Goal: Information Seeking & Learning: Learn about a topic

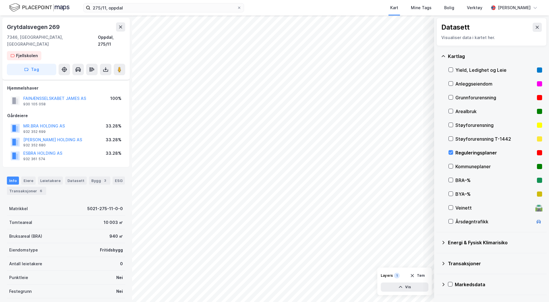
scroll to position [47, 0]
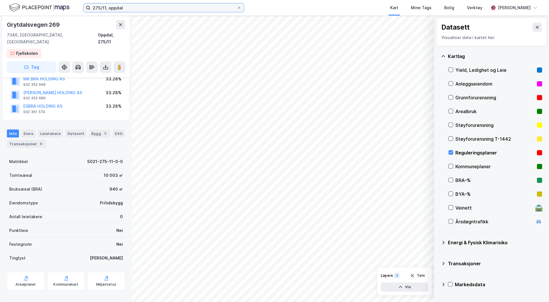
click at [132, 11] on input "275/11, oppdal" at bounding box center [164, 7] width 147 height 9
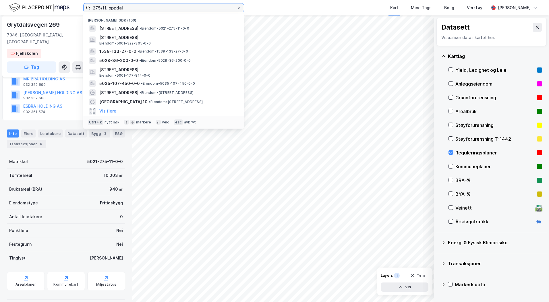
click at [132, 11] on input "275/11, oppdal" at bounding box center [164, 7] width 147 height 9
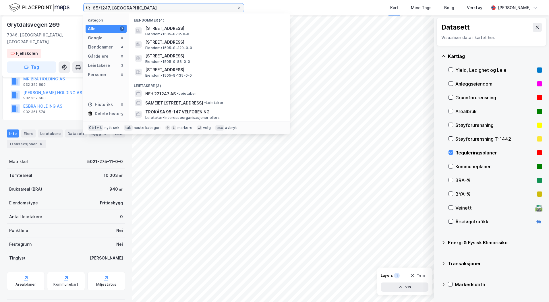
type input "65/1247, [GEOGRAPHIC_DATA]"
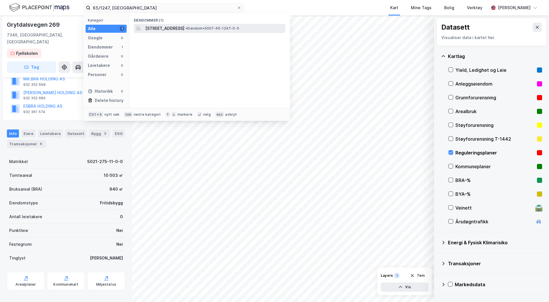
click at [174, 24] on div "[STREET_ADDRESS] • Eiendom • 5007-65-1247-0-0" at bounding box center [210, 28] width 152 height 9
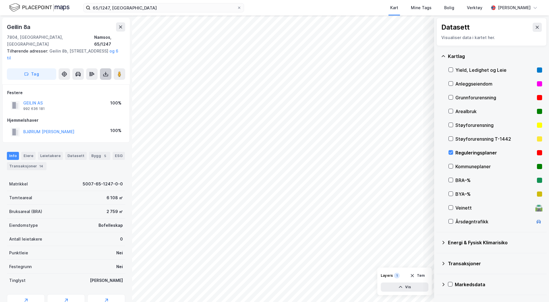
click at [105, 74] on icon at bounding box center [105, 75] width 5 height 2
click at [97, 81] on div "Last ned grunnbok" at bounding box center [80, 85] width 61 height 9
click at [451, 152] on icon at bounding box center [451, 153] width 4 height 4
click at [0, 0] on button "GEILIN AS" at bounding box center [0, 0] width 0 height 0
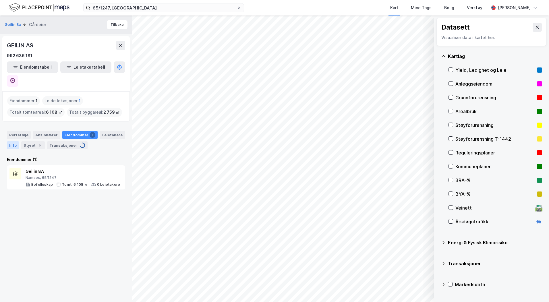
click at [14, 141] on div "Info" at bounding box center [13, 145] width 12 height 8
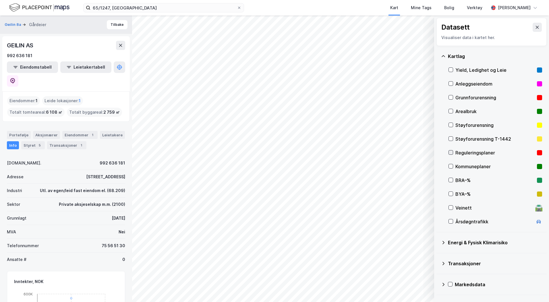
click at [451, 151] on icon at bounding box center [451, 153] width 4 height 4
click at [392, 285] on button "Vis" at bounding box center [405, 287] width 48 height 9
click at [420, 274] on button at bounding box center [422, 274] width 9 height 9
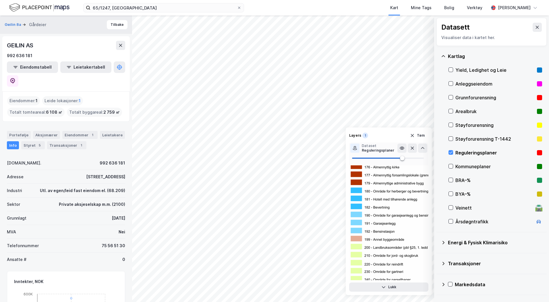
scroll to position [29, 0]
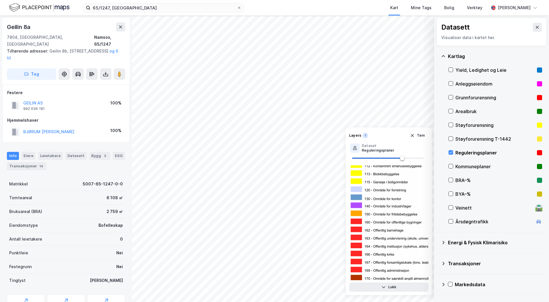
scroll to position [1, 0]
click at [24, 297] on icon at bounding box center [26, 300] width 6 height 6
click at [411, 132] on button "Tøm" at bounding box center [418, 135] width 22 height 9
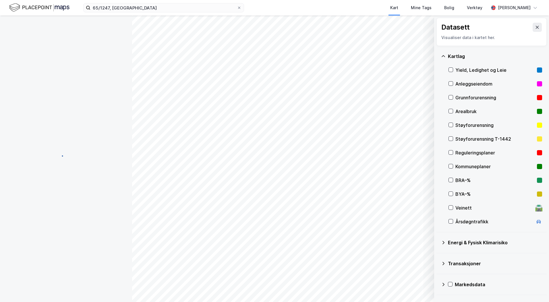
scroll to position [0, 0]
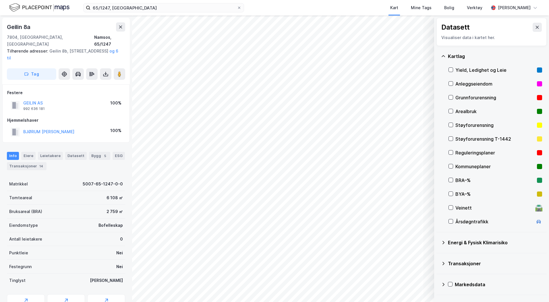
click at [454, 208] on div "Veinett 🛣️" at bounding box center [496, 208] width 94 height 14
click at [411, 286] on button "Vis" at bounding box center [405, 287] width 48 height 9
click at [405, 272] on button at bounding box center [402, 274] width 9 height 9
click at [419, 273] on div at bounding box center [413, 274] width 30 height 9
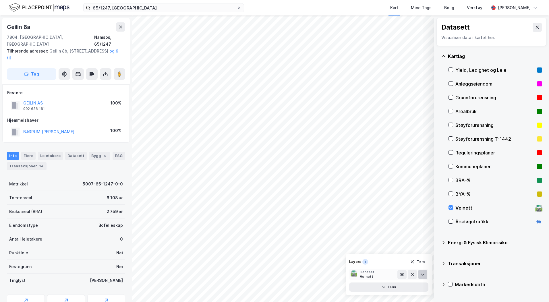
click at [424, 272] on button at bounding box center [422, 274] width 9 height 9
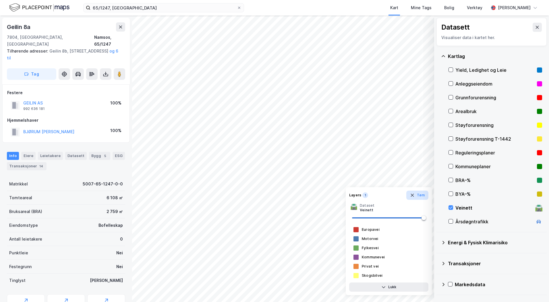
click at [417, 197] on button "Tøm" at bounding box center [418, 195] width 22 height 9
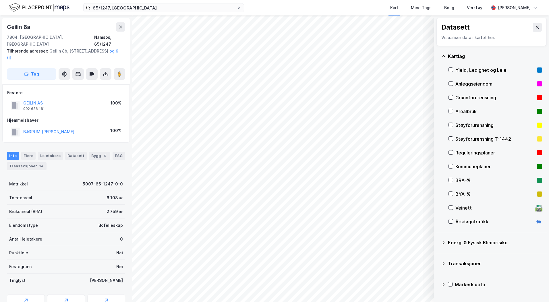
click at [462, 122] on div "Støyforurensning" at bounding box center [495, 125] width 79 height 7
click at [453, 137] on div "Støyforurensning T-1442" at bounding box center [496, 139] width 94 height 14
click at [449, 125] on icon at bounding box center [451, 125] width 4 height 4
click at [450, 134] on div "Støyforurensning T-1442" at bounding box center [496, 139] width 94 height 14
click at [458, 53] on div "Kartlag" at bounding box center [495, 56] width 94 height 7
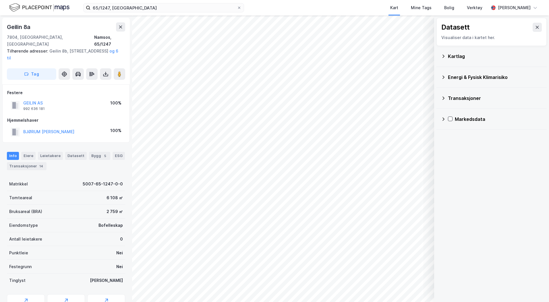
click at [456, 77] on div "Energi & Fysisk Klimarisiko" at bounding box center [495, 77] width 94 height 7
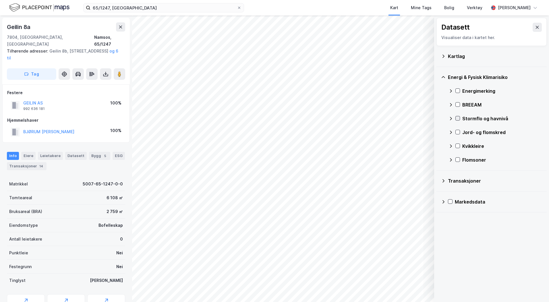
click at [457, 117] on icon at bounding box center [458, 118] width 4 height 4
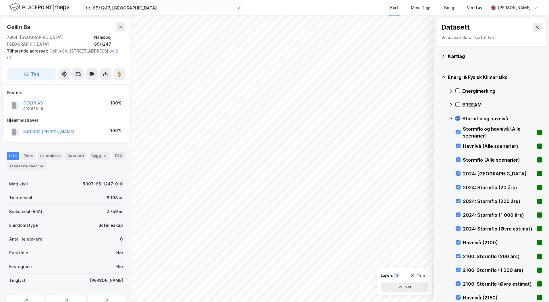
click at [458, 118] on icon at bounding box center [458, 118] width 4 height 4
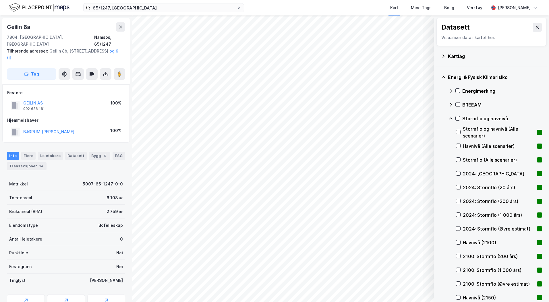
click at [450, 117] on icon at bounding box center [451, 118] width 5 height 5
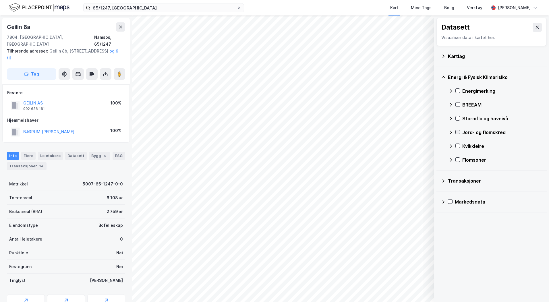
click at [459, 133] on icon at bounding box center [458, 132] width 4 height 4
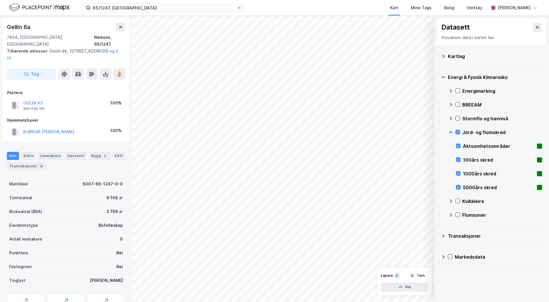
click at [451, 133] on icon at bounding box center [451, 132] width 5 height 5
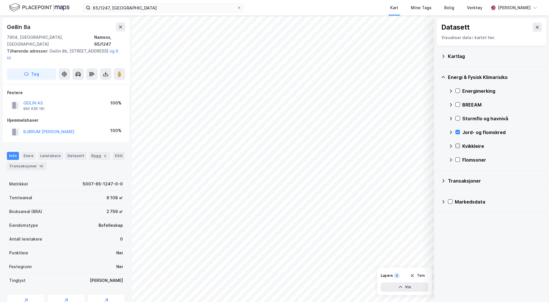
click at [460, 144] on div "Kvikkleire" at bounding box center [496, 146] width 94 height 14
click at [459, 144] on icon at bounding box center [458, 146] width 4 height 4
click at [450, 131] on icon at bounding box center [451, 132] width 5 height 5
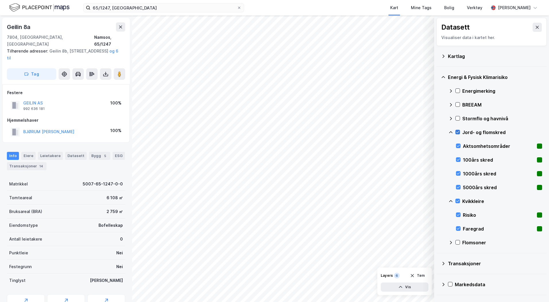
click at [459, 132] on icon at bounding box center [458, 132] width 3 height 2
click at [461, 216] on div at bounding box center [458, 215] width 5 height 5
click at [460, 229] on icon at bounding box center [459, 229] width 4 height 4
click at [461, 229] on div at bounding box center [458, 228] width 5 height 5
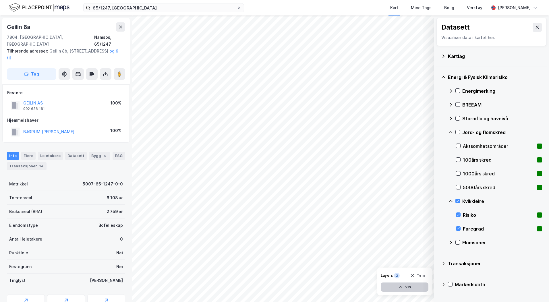
click at [415, 286] on button "Vis" at bounding box center [405, 287] width 48 height 9
click at [422, 262] on icon at bounding box center [423, 261] width 5 height 5
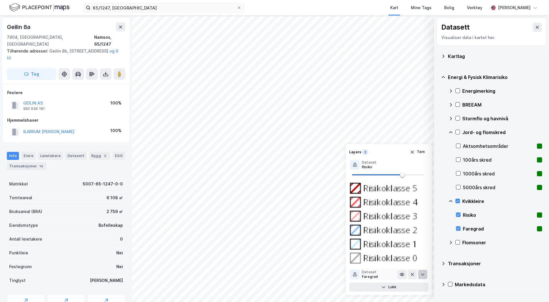
click at [426, 275] on button at bounding box center [422, 274] width 9 height 9
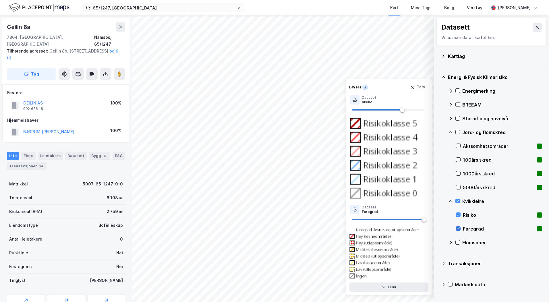
click at [458, 228] on icon at bounding box center [459, 229] width 4 height 4
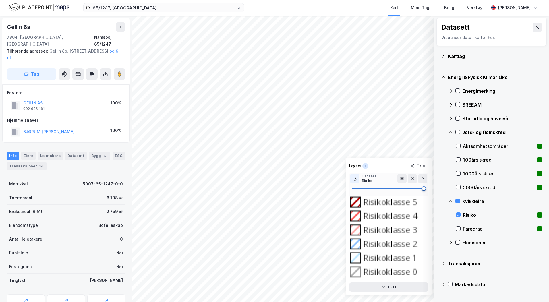
drag, startPoint x: 404, startPoint y: 189, endPoint x: 428, endPoint y: 190, distance: 24.1
click at [426, 190] on span at bounding box center [424, 188] width 5 height 5
drag, startPoint x: 426, startPoint y: 190, endPoint x: 351, endPoint y: 183, distance: 76.2
click at [351, 186] on span at bounding box center [352, 188] width 5 height 5
type input "100"
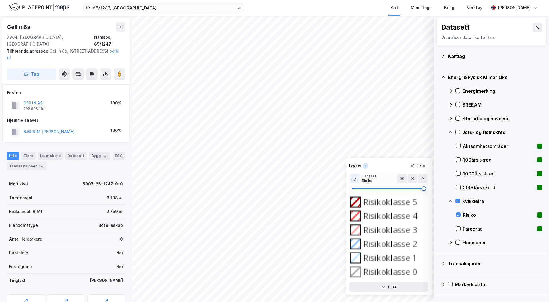
drag, startPoint x: 353, startPoint y: 188, endPoint x: 428, endPoint y: 194, distance: 74.6
click at [428, 194] on div at bounding box center [388, 232] width 79 height 96
